Goal: Information Seeking & Learning: Learn about a topic

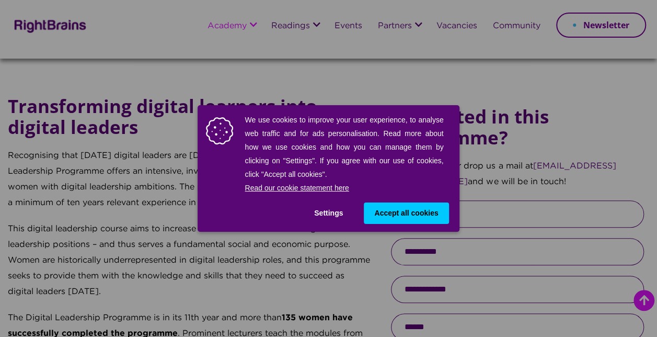
scroll to position [418, 0]
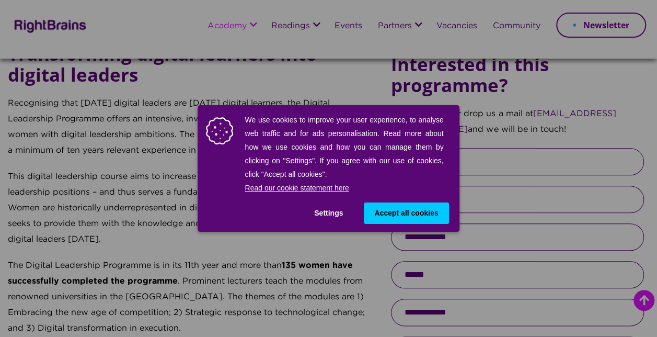
click at [402, 202] on button "Accept all cookies" at bounding box center [406, 212] width 85 height 21
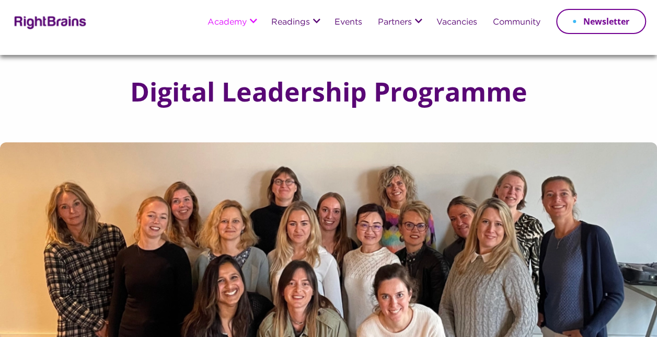
scroll to position [0, 0]
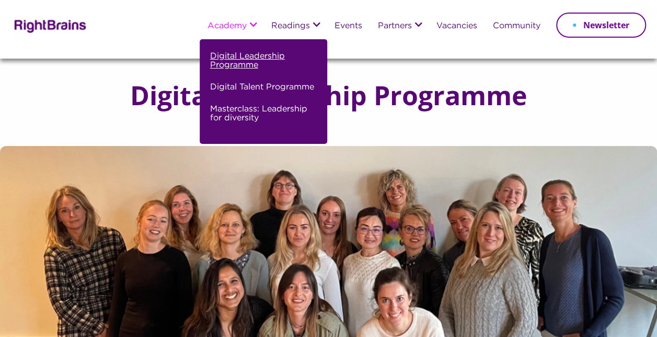
click at [236, 60] on link "Digital Leadership Programme" at bounding box center [262, 65] width 104 height 31
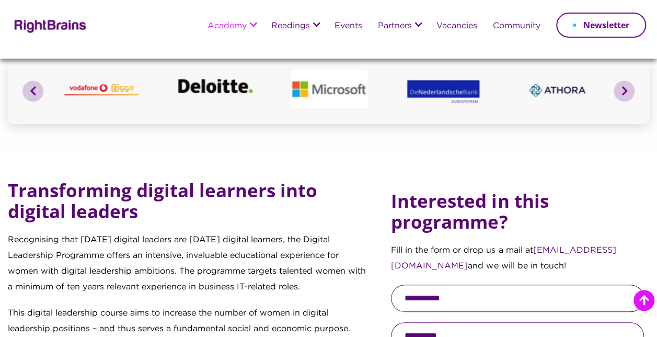
scroll to position [132, 0]
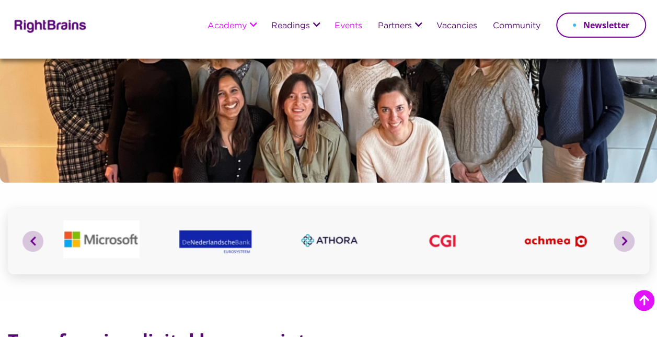
click at [329, 27] on li "Events" at bounding box center [348, 27] width 43 height 26
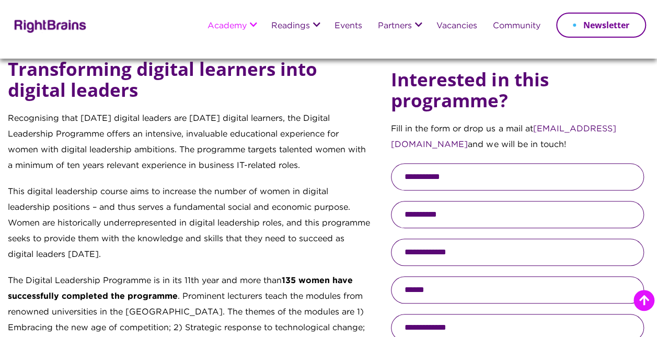
scroll to position [393, 0]
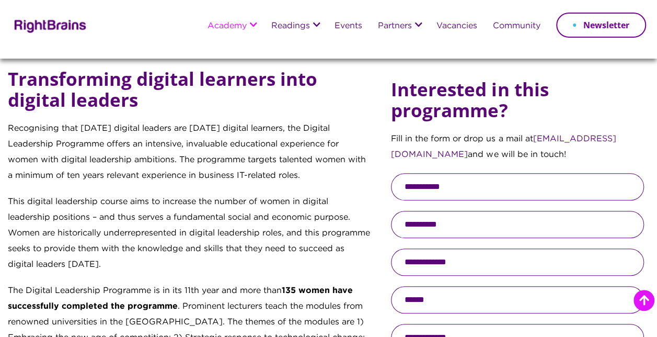
drag, startPoint x: 180, startPoint y: 156, endPoint x: 318, endPoint y: 174, distance: 139.1
click at [318, 174] on p "Recognising that [DATE] digital leaders are [DATE] digital learners, the Digita…" at bounding box center [189, 157] width 362 height 73
drag, startPoint x: 318, startPoint y: 174, endPoint x: 284, endPoint y: 170, distance: 34.7
copy p "The programme targets talented women with a minimum of ten years relevant exper…"
